Goal: Communication & Community: Answer question/provide support

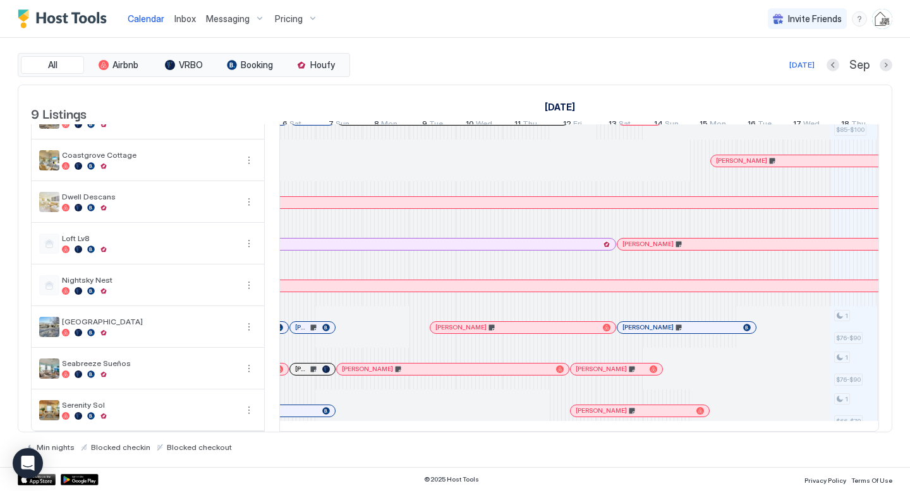
scroll to position [0, 1162]
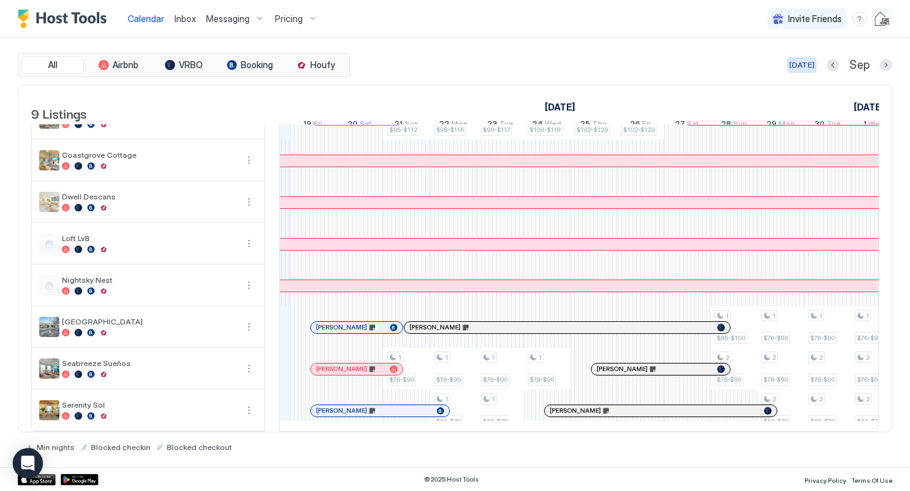
click at [813, 62] on div "[DATE]" at bounding box center [801, 64] width 25 height 11
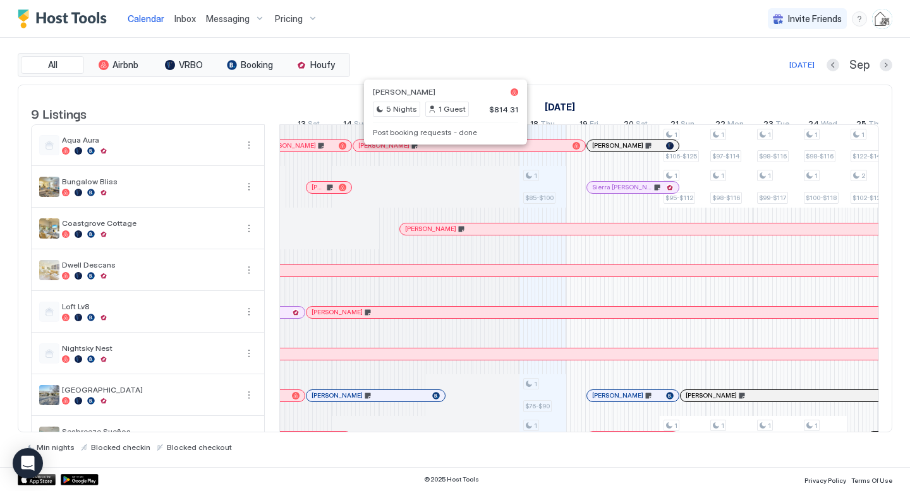
click at [441, 151] on div at bounding box center [441, 146] width 10 height 10
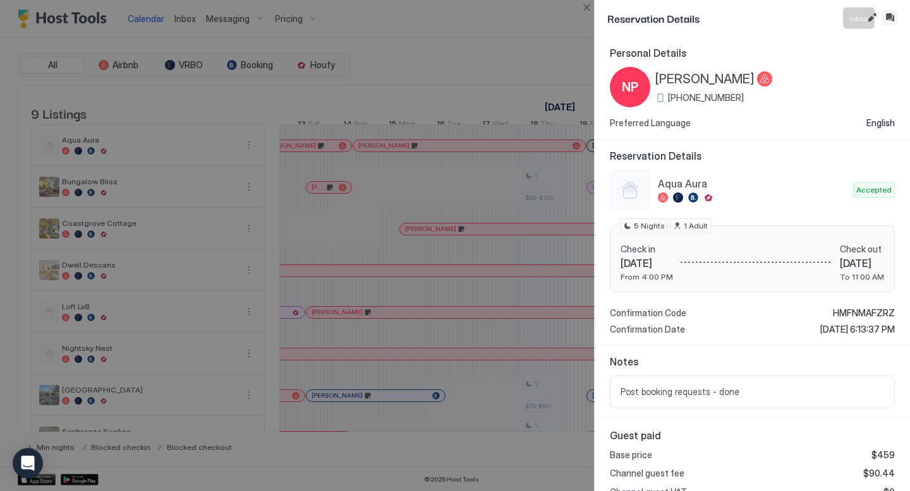
click at [890, 21] on button "Inbox" at bounding box center [889, 17] width 15 height 15
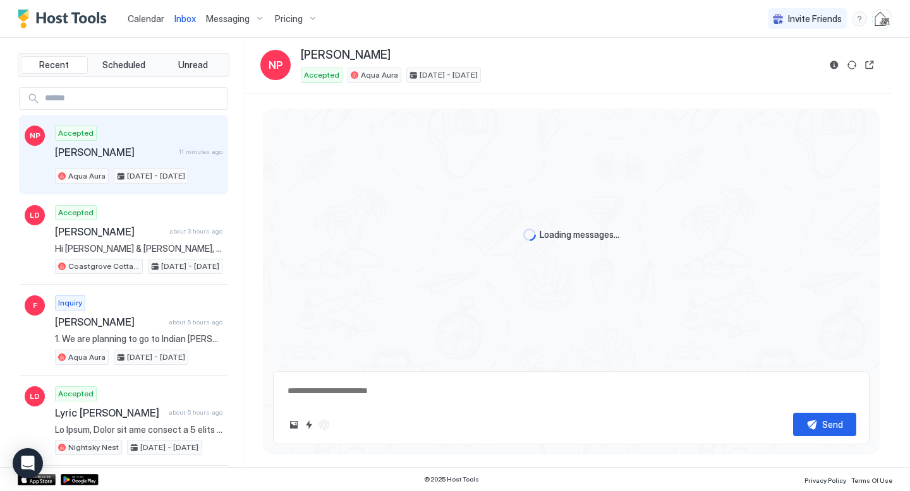
scroll to position [2473, 0]
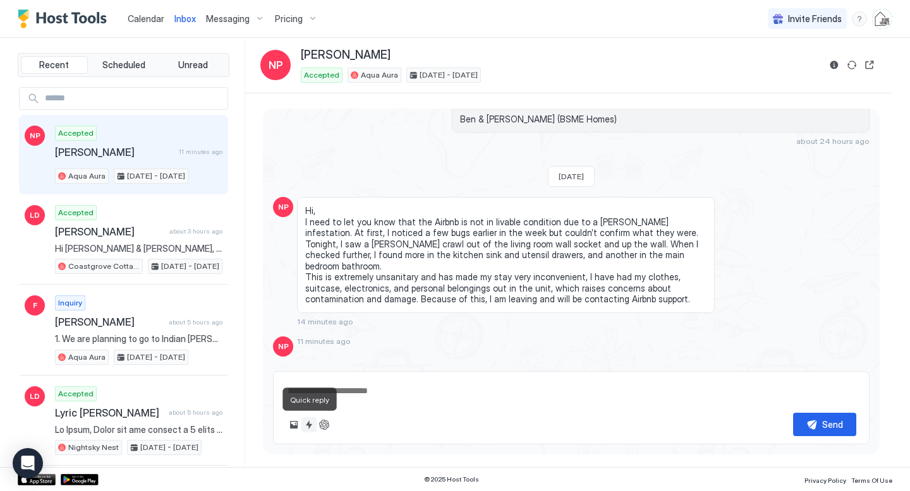
click at [311, 423] on button "Quick reply" at bounding box center [308, 424] width 15 height 15
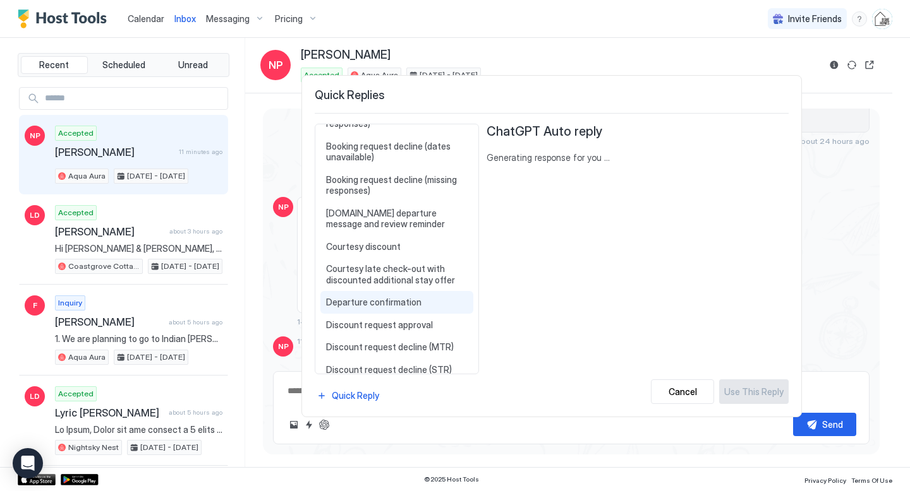
scroll to position [0, 0]
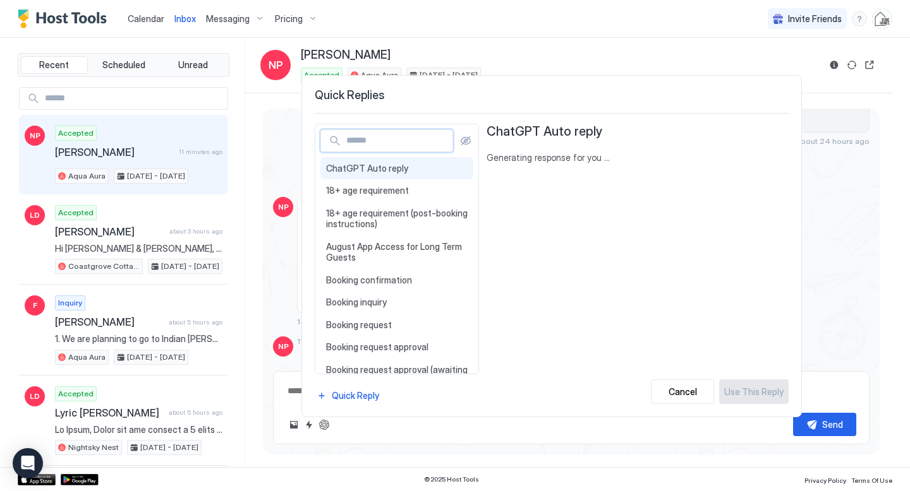
click at [382, 134] on input "Input Field" at bounding box center [396, 140] width 111 height 21
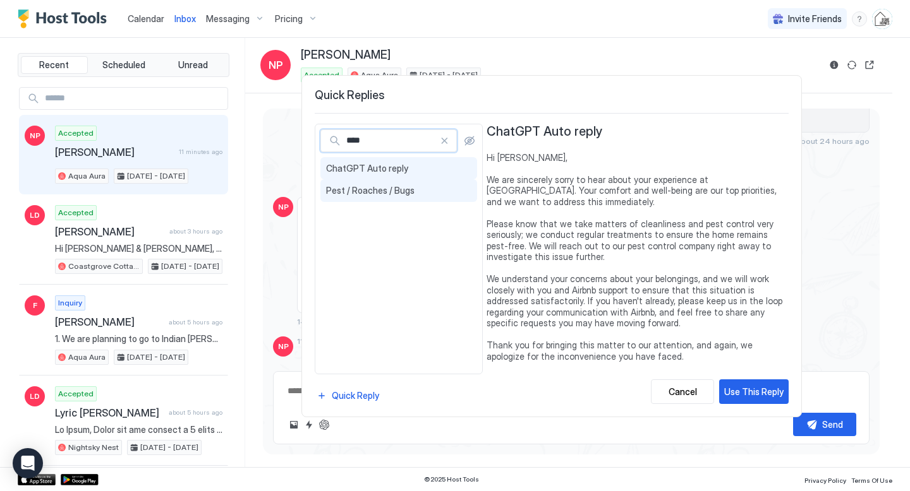
type input "****"
click at [384, 188] on span "Pest / Roaches / Bugs" at bounding box center [398, 190] width 145 height 11
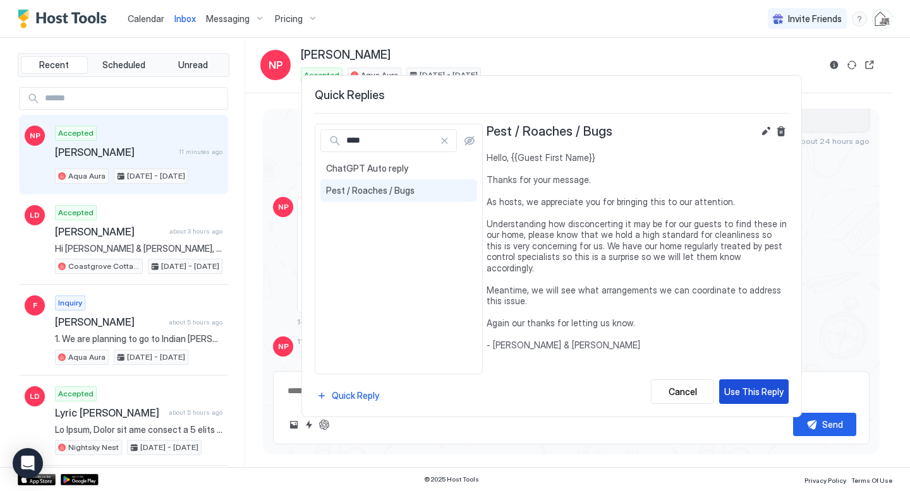
click at [734, 391] on div "Use This Reply" at bounding box center [753, 391] width 59 height 13
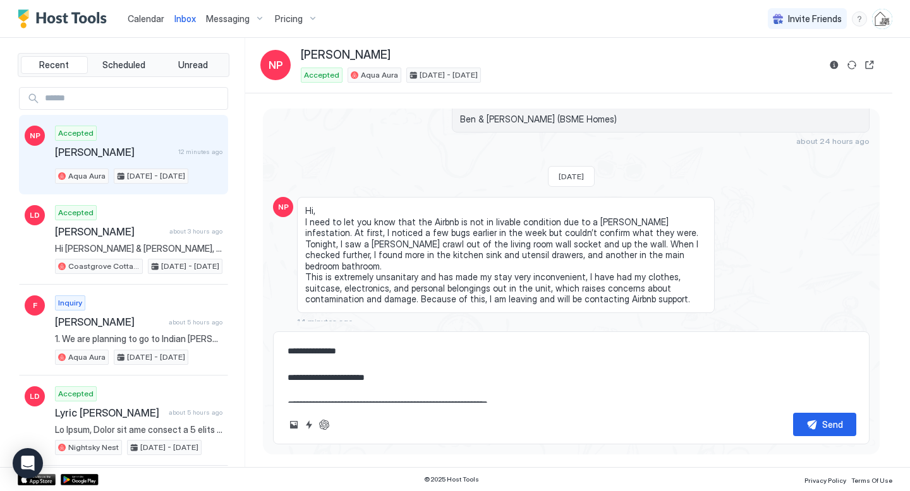
scroll to position [146, 0]
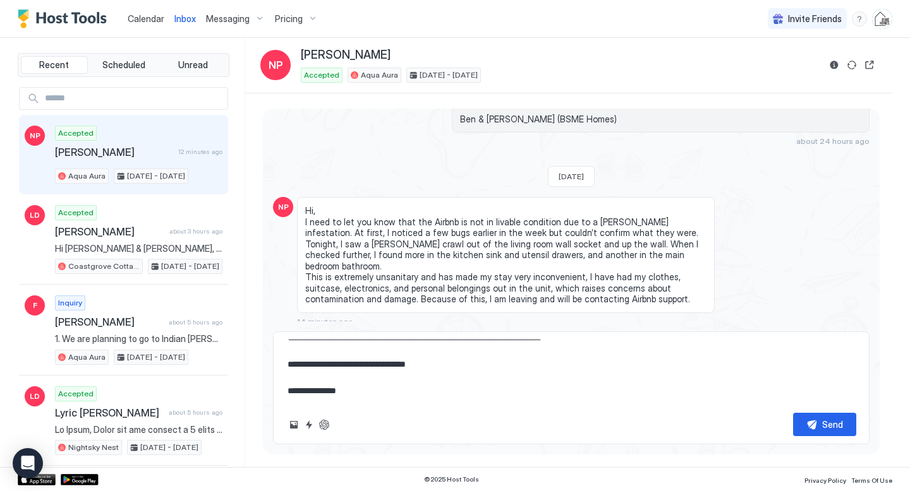
drag, startPoint x: 287, startPoint y: 352, endPoint x: 438, endPoint y: 438, distance: 173.1
click at [438, 438] on div "**********" at bounding box center [571, 388] width 596 height 113
type textarea "**********"
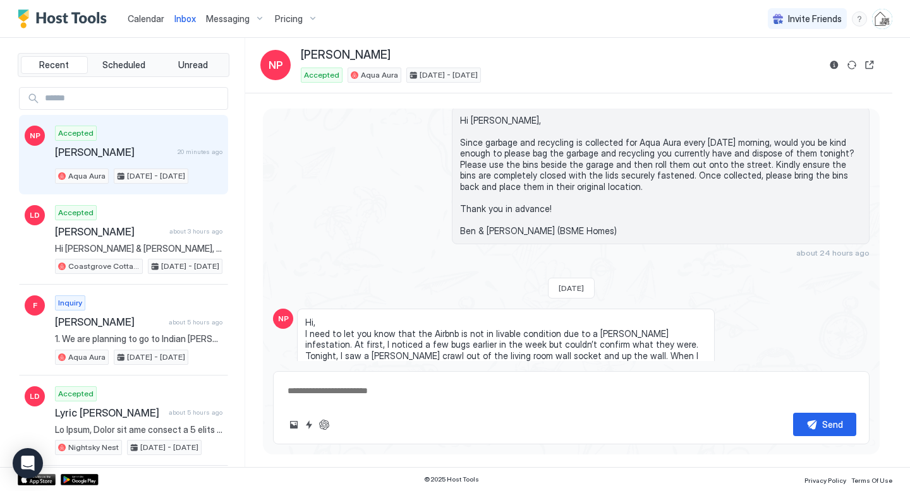
scroll to position [2456, 0]
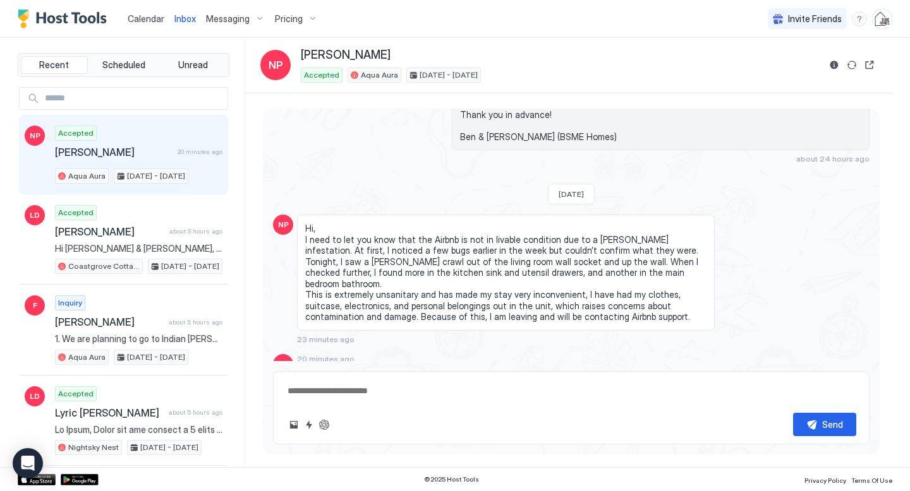
click at [133, 158] on div "Accepted [PERSON_NAME] 20 minutes ago Aqua Aura [DATE] - [DATE]" at bounding box center [138, 155] width 167 height 58
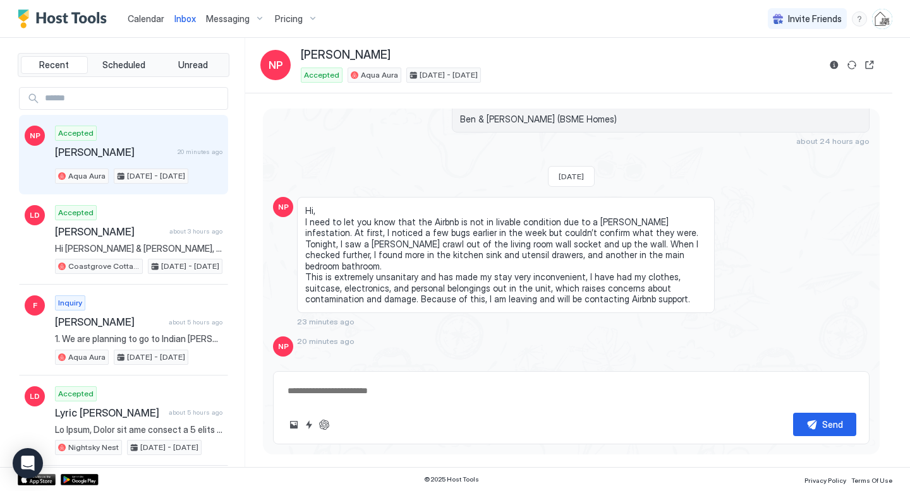
click at [818, 369] on div "Scheduled Messages" at bounding box center [812, 375] width 86 height 13
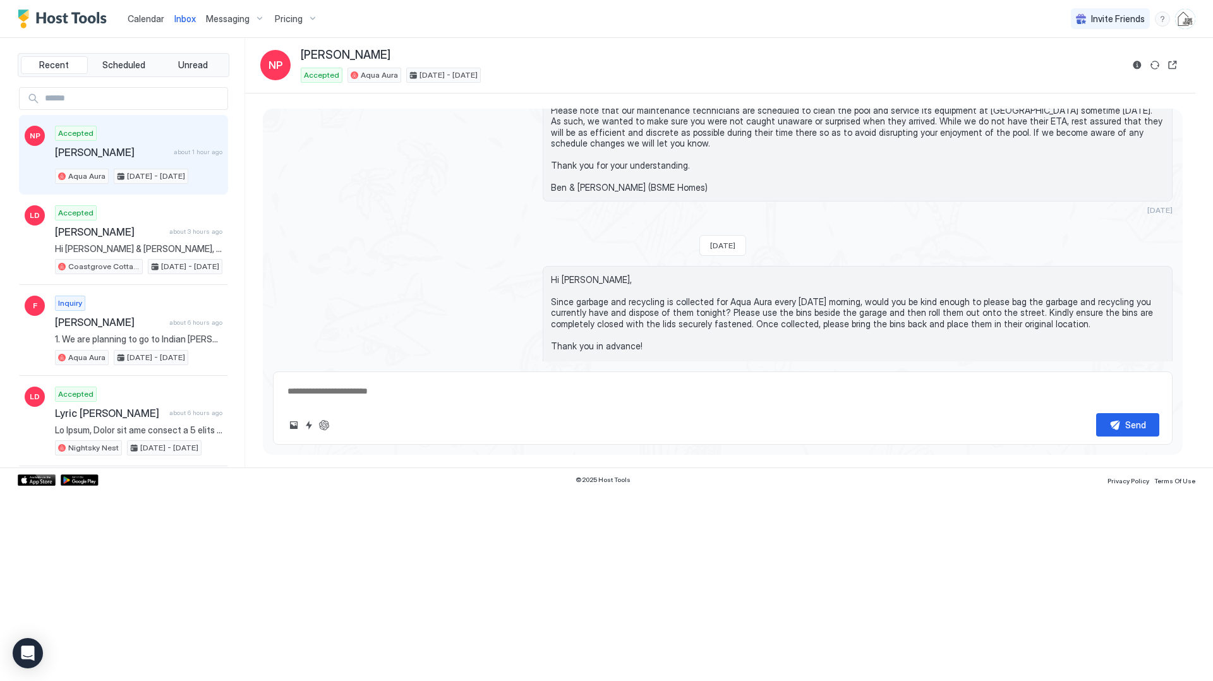
scroll to position [1703, 0]
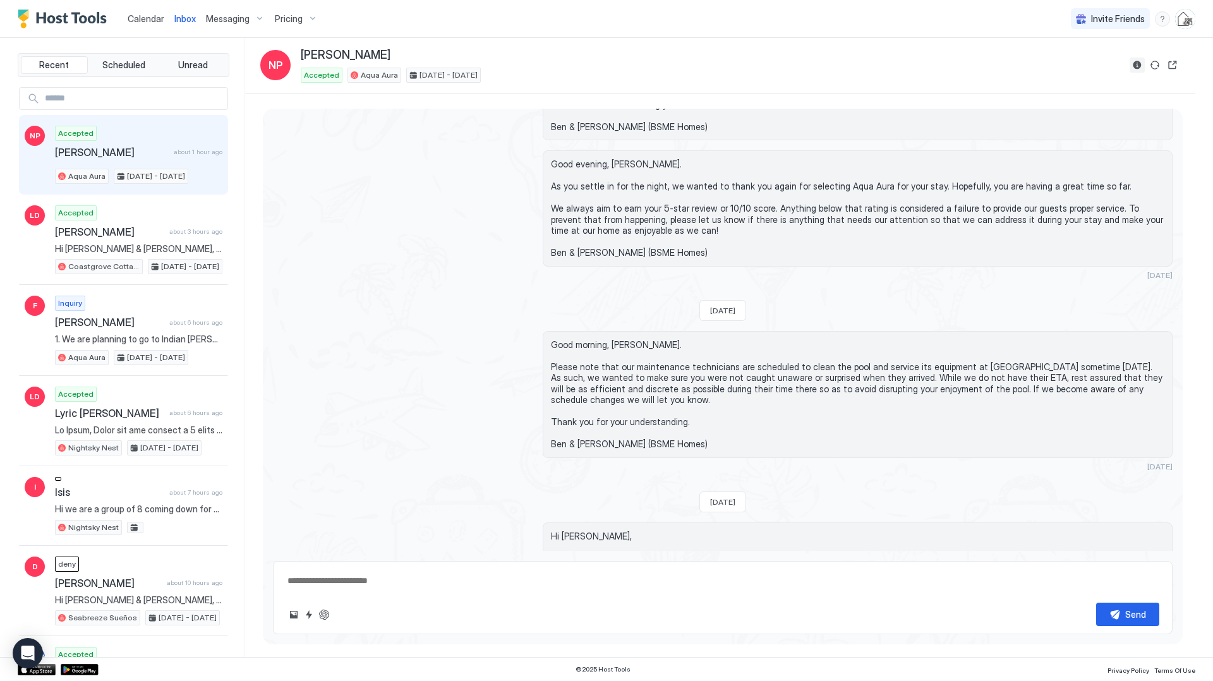
click at [909, 61] on button "Reservation information" at bounding box center [1136, 64] width 15 height 15
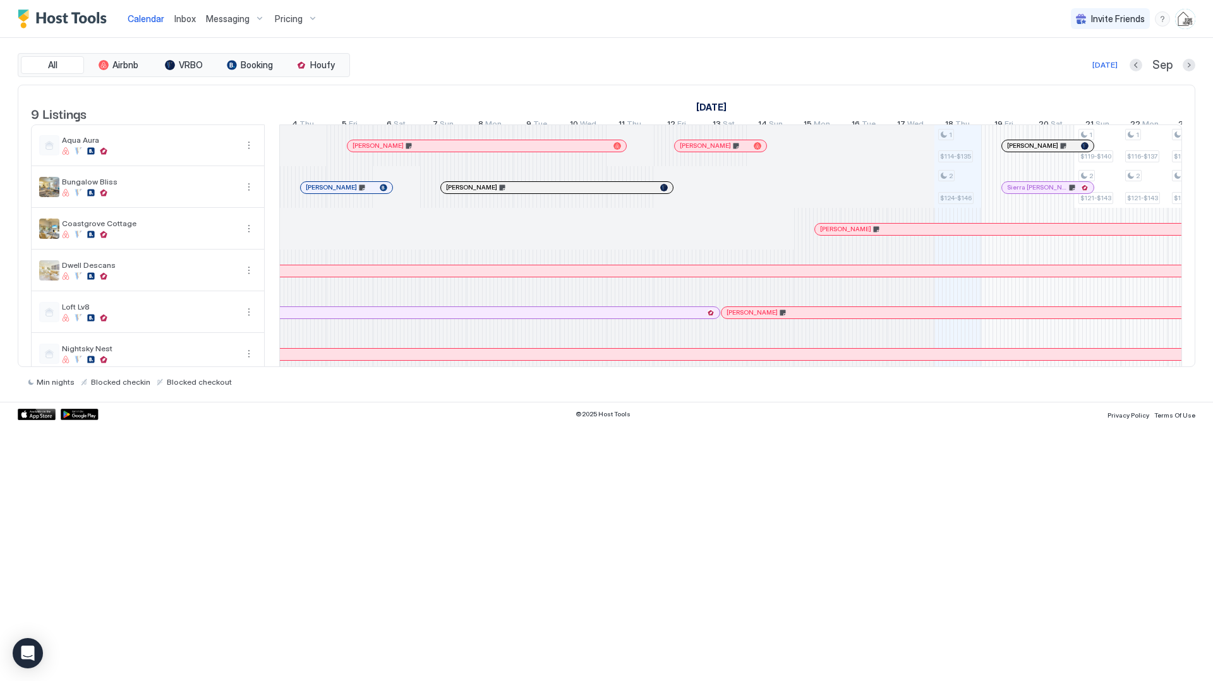
scroll to position [0, 701]
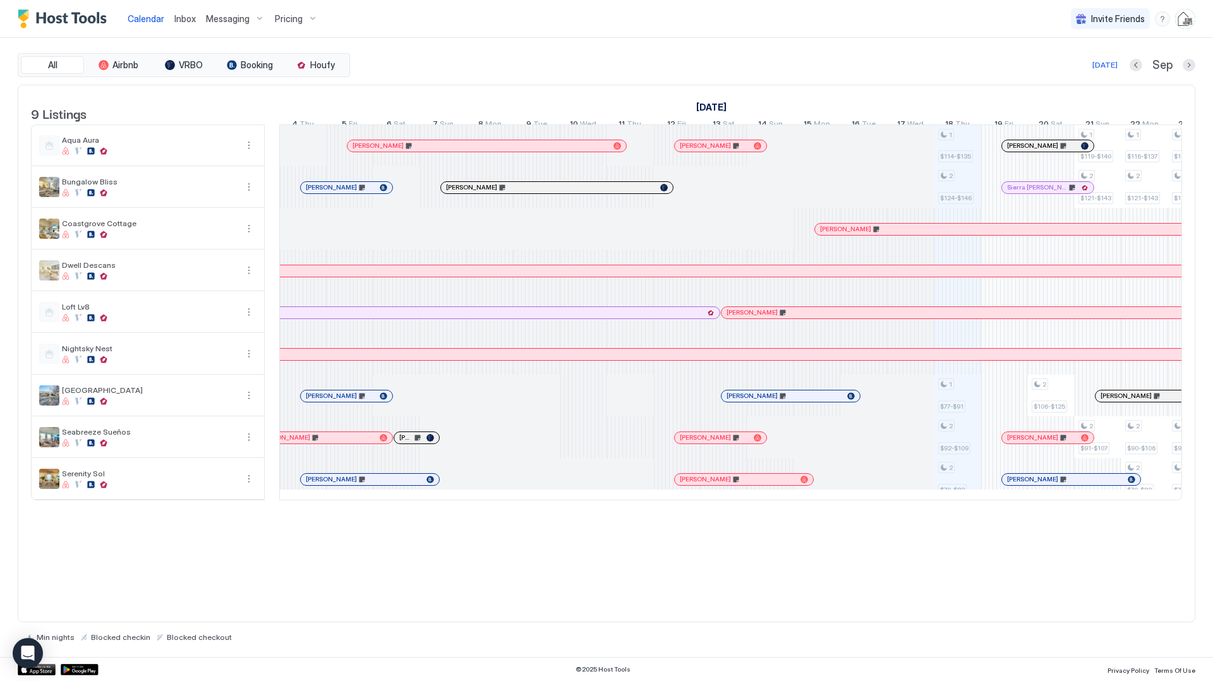
click at [223, 18] on span "Messaging" at bounding box center [228, 18] width 44 height 11
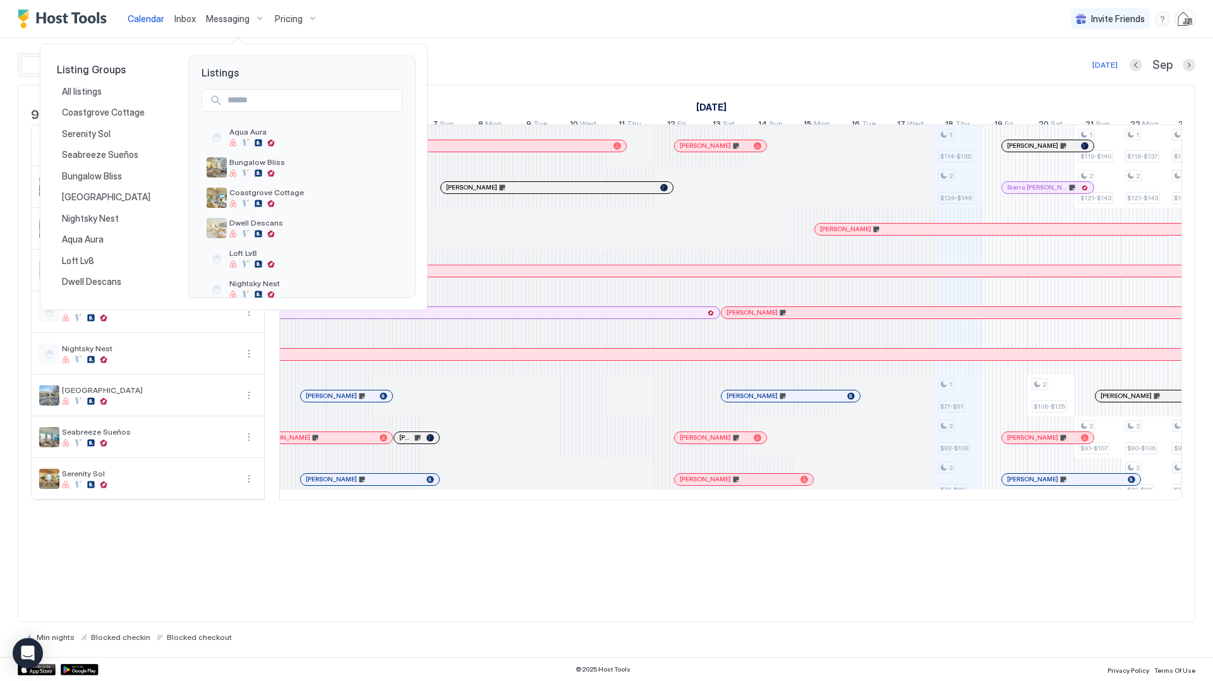
click at [177, 20] on div at bounding box center [606, 340] width 1213 height 681
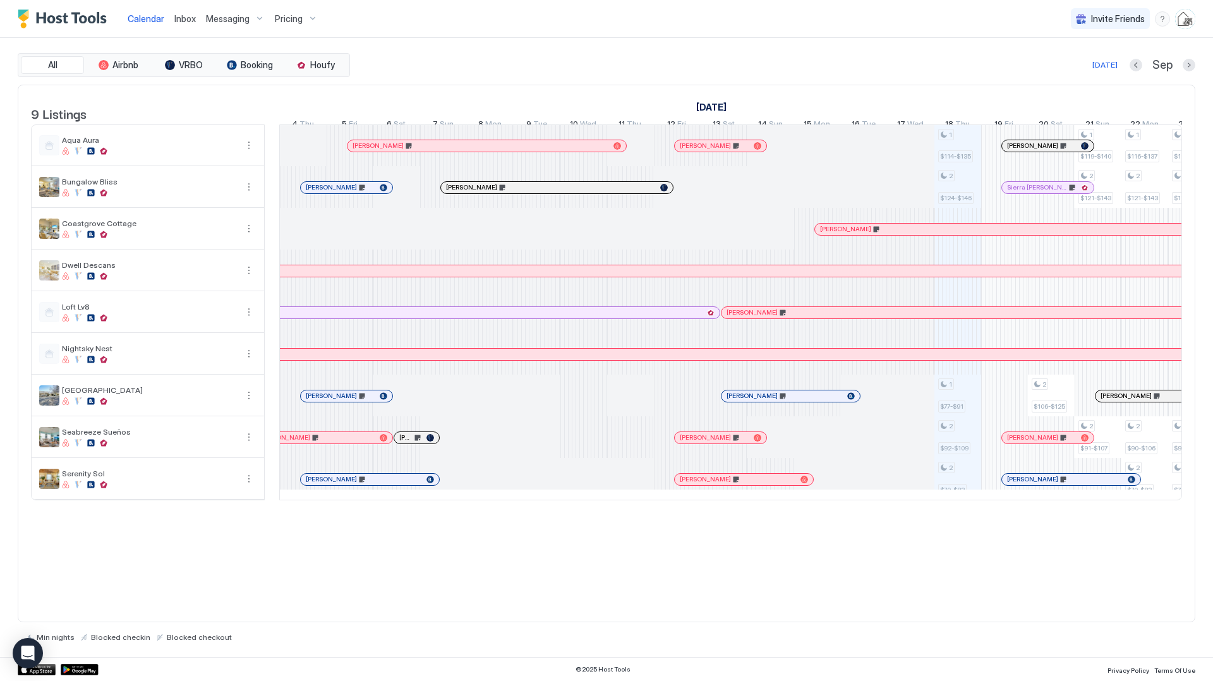
click at [177, 20] on span "Inbox" at bounding box center [184, 18] width 21 height 11
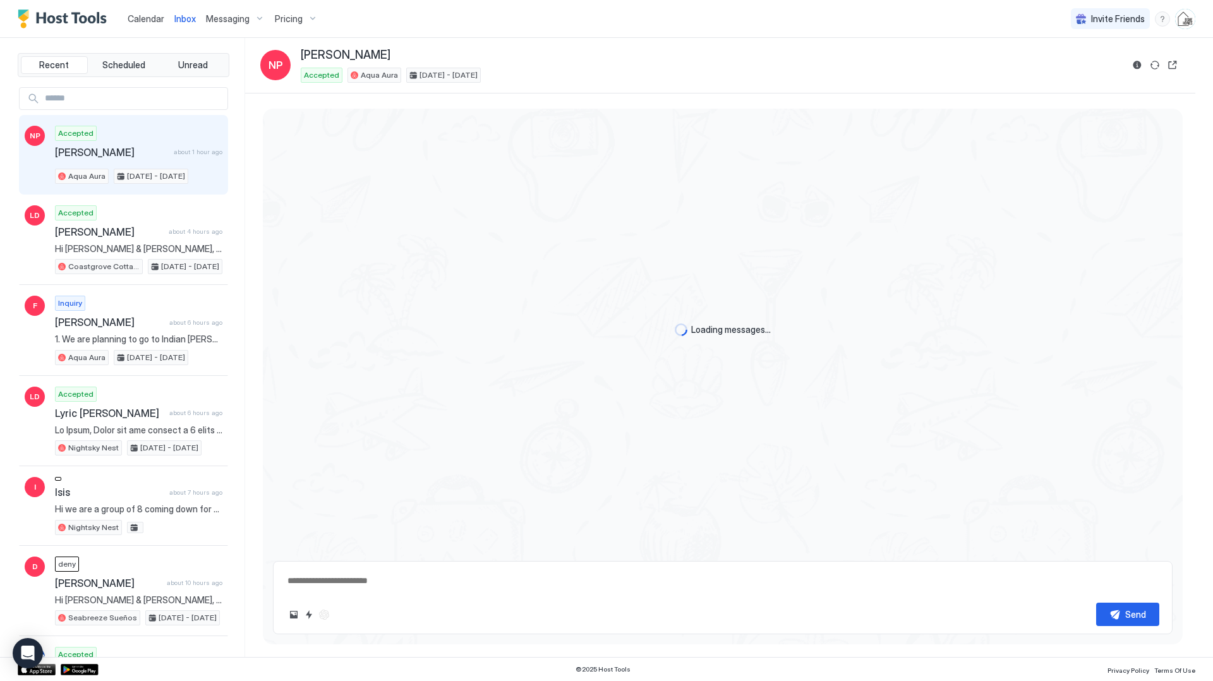
scroll to position [1939, 0]
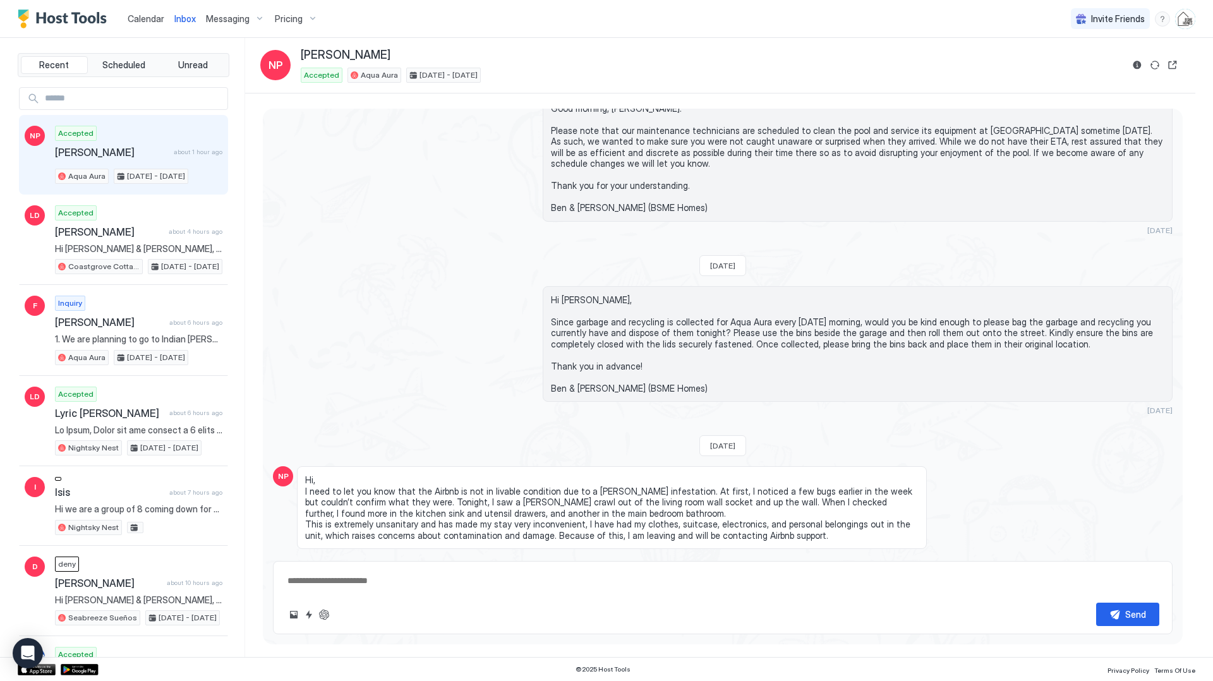
click at [395, 587] on textarea at bounding box center [722, 580] width 873 height 23
paste textarea "**********"
type textarea "*"
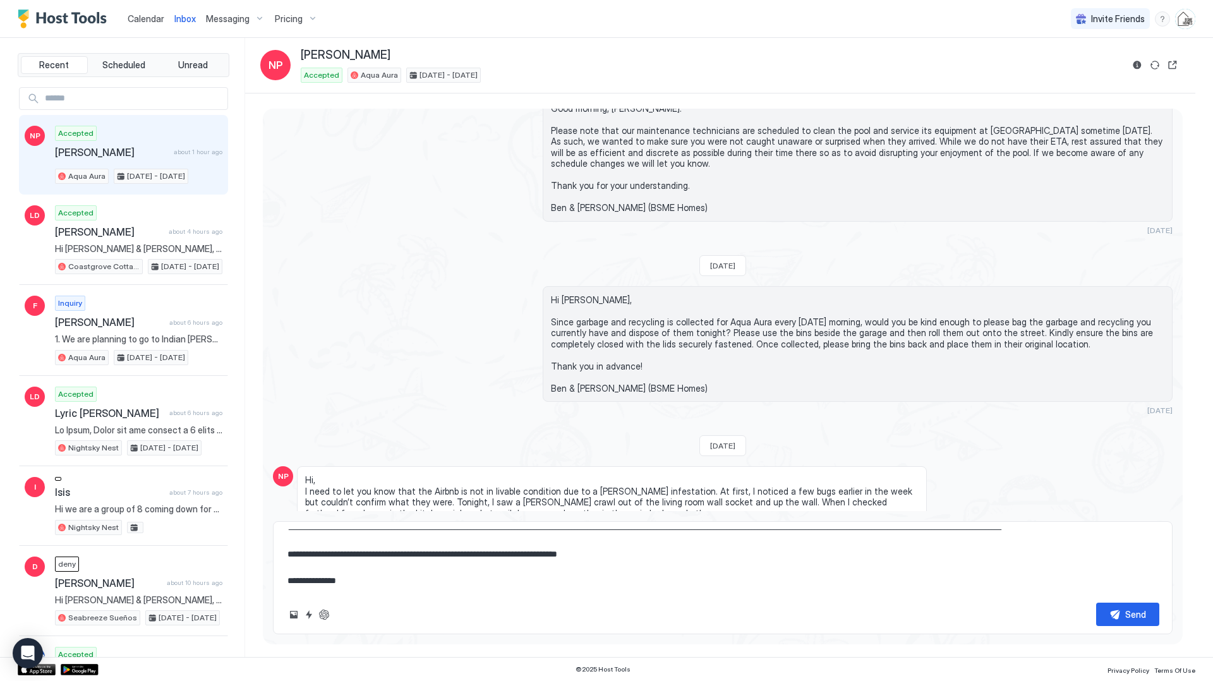
scroll to position [106, 0]
type textarea "**********"
click at [1132, 608] on div "Send" at bounding box center [1135, 614] width 21 height 13
type textarea "*"
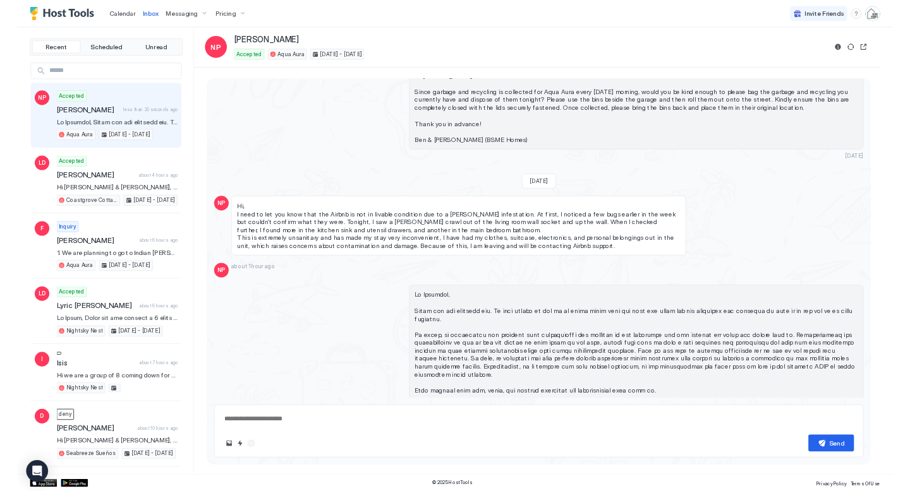
scroll to position [2421, 0]
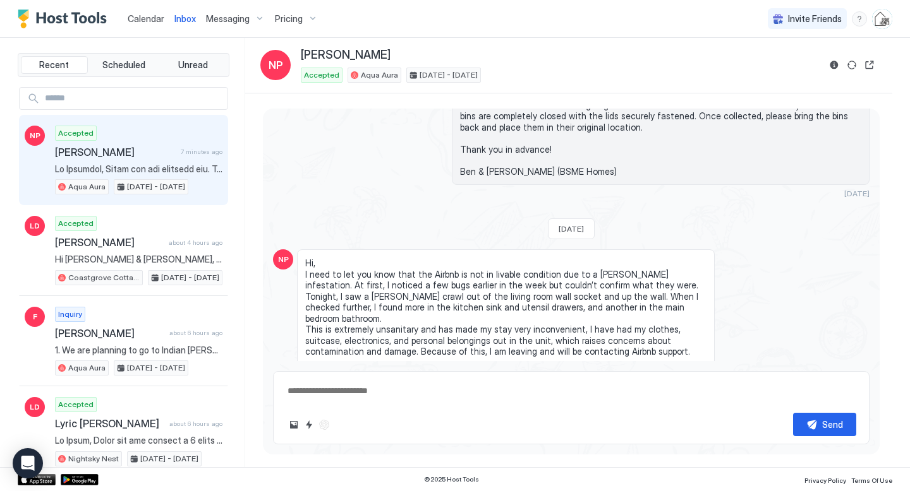
type textarea "*"
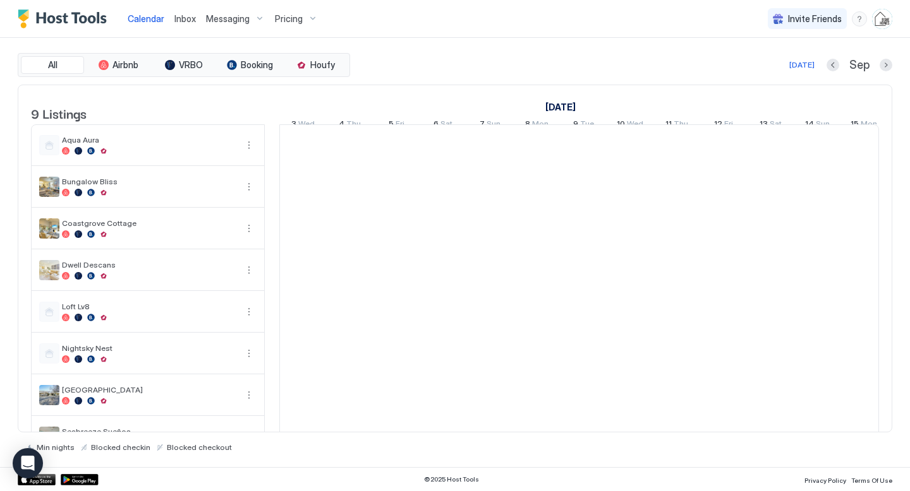
scroll to position [0, 702]
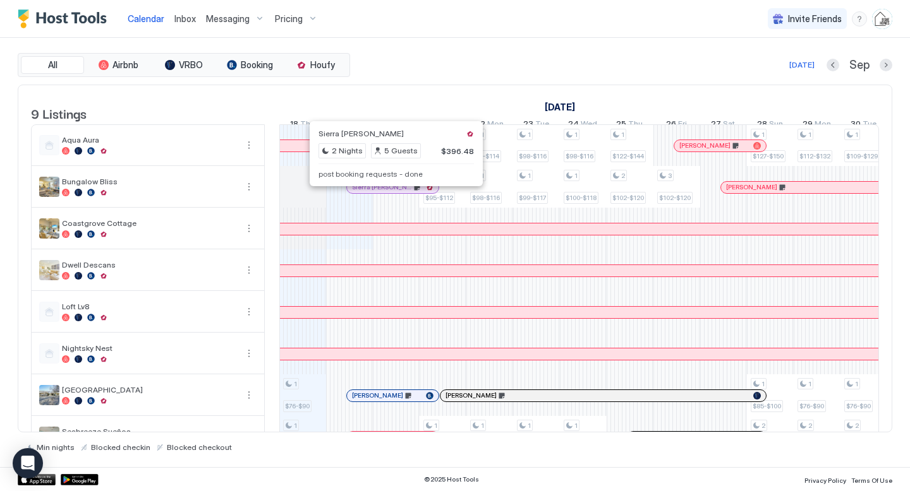
click at [391, 193] on div at bounding box center [391, 188] width 10 height 10
